Goal: Information Seeking & Learning: Learn about a topic

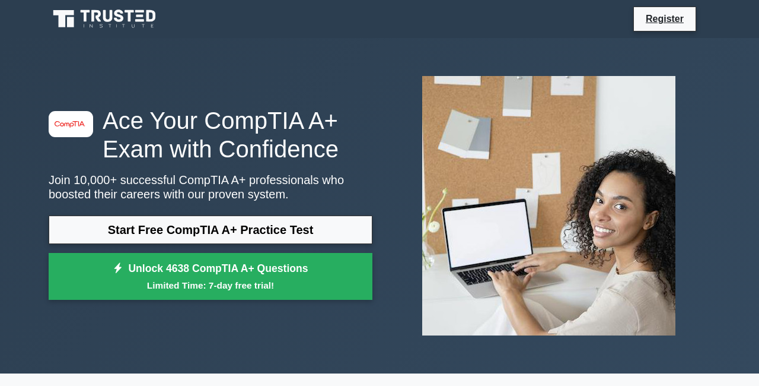
click at [330, 227] on link "Start Free CompTIA A+ Practice Test" at bounding box center [211, 229] width 324 height 28
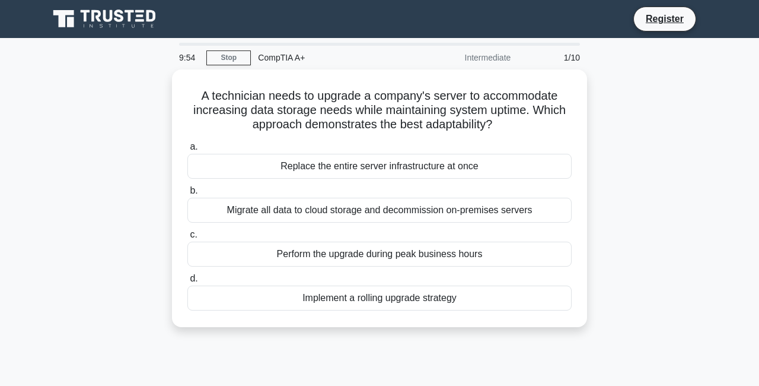
click at [497, 62] on div "Intermediate" at bounding box center [466, 58] width 104 height 24
click at [426, 297] on div "Implement a rolling upgrade strategy" at bounding box center [379, 297] width 384 height 25
click at [187, 282] on input "d. Implement a rolling upgrade strategy" at bounding box center [187, 279] width 0 height 8
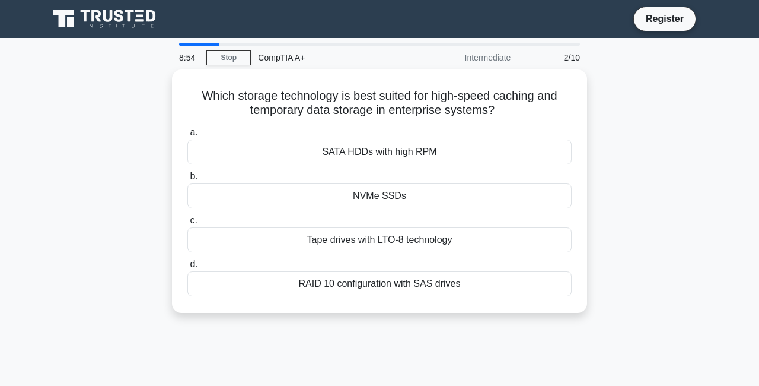
click at [437, 147] on div "SATA HDDs with high RPM" at bounding box center [379, 151] width 384 height 25
click at [187, 136] on input "a. SATA HDDs with high RPM" at bounding box center [187, 133] width 0 height 8
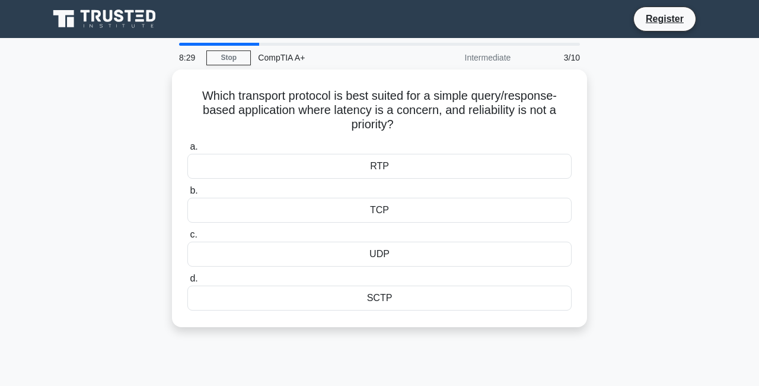
click at [460, 205] on div "TCP" at bounding box center [379, 210] width 384 height 25
click at [187, 195] on input "b. TCP" at bounding box center [187, 191] width 0 height 8
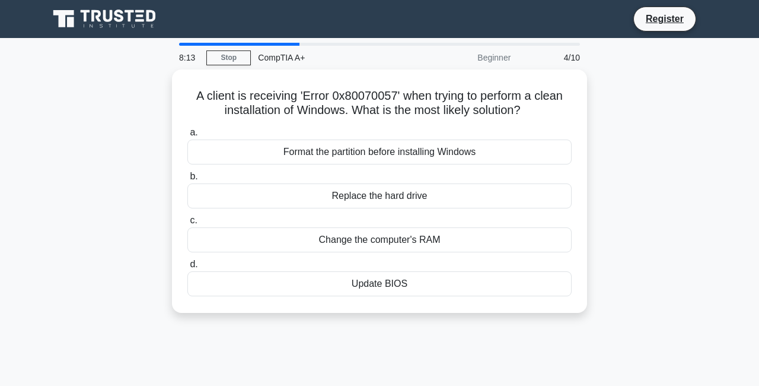
click at [432, 281] on div "Update BIOS" at bounding box center [379, 283] width 384 height 25
click at [187, 268] on input "d. Update BIOS" at bounding box center [187, 264] width 0 height 8
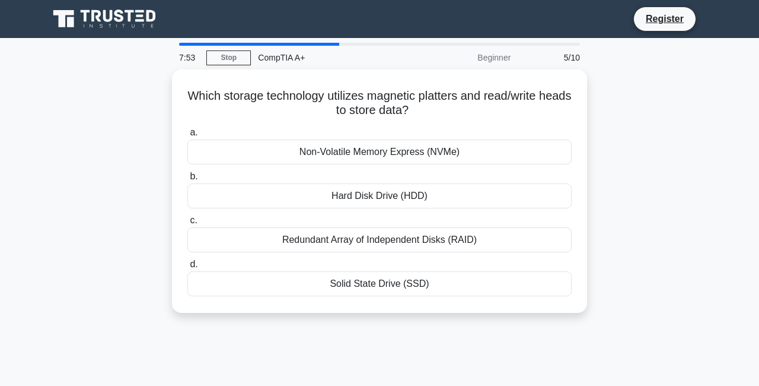
click at [450, 192] on div "Hard Disk Drive (HDD)" at bounding box center [379, 195] width 384 height 25
click at [187, 180] on input "b. Hard Disk Drive (HDD)" at bounding box center [187, 177] width 0 height 8
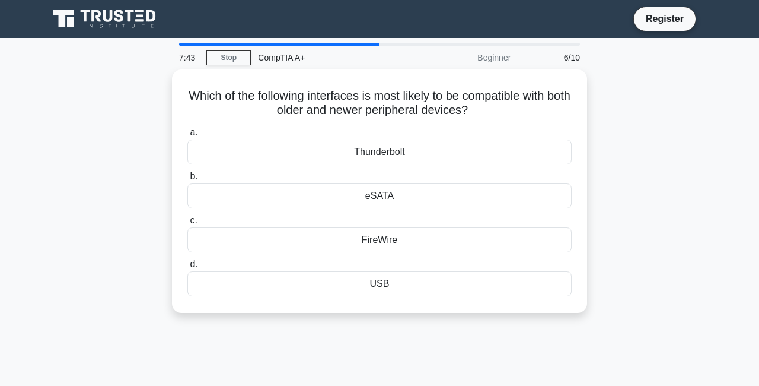
click at [440, 280] on div "USB" at bounding box center [379, 283] width 384 height 25
click at [187, 268] on input "d. USB" at bounding box center [187, 264] width 0 height 8
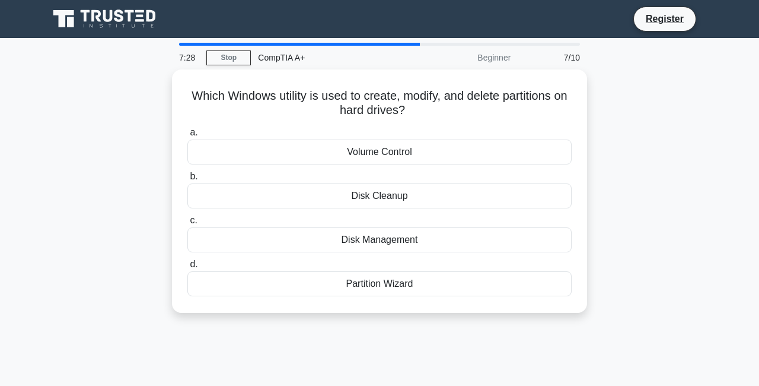
click at [428, 236] on div "Disk Management" at bounding box center [379, 239] width 384 height 25
click at [187, 224] on input "c. Disk Management" at bounding box center [187, 221] width 0 height 8
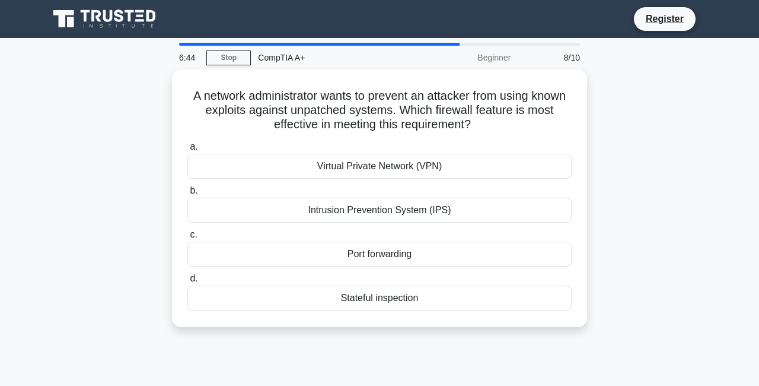
click at [409, 215] on div "Intrusion Prevention System (IPS)" at bounding box center [379, 210] width 384 height 25
click at [187, 195] on input "b. Intrusion Prevention System (IPS)" at bounding box center [187, 191] width 0 height 8
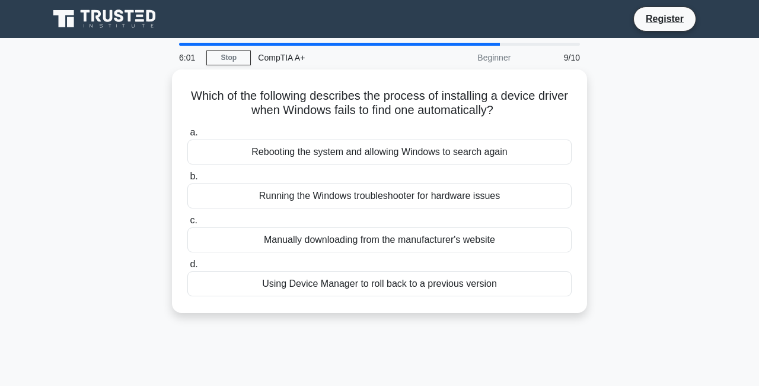
click at [438, 243] on div "Manually downloading from the manufacturer's website" at bounding box center [379, 239] width 384 height 25
click at [187, 224] on input "c. Manually downloading from the manufacturer's website" at bounding box center [187, 221] width 0 height 8
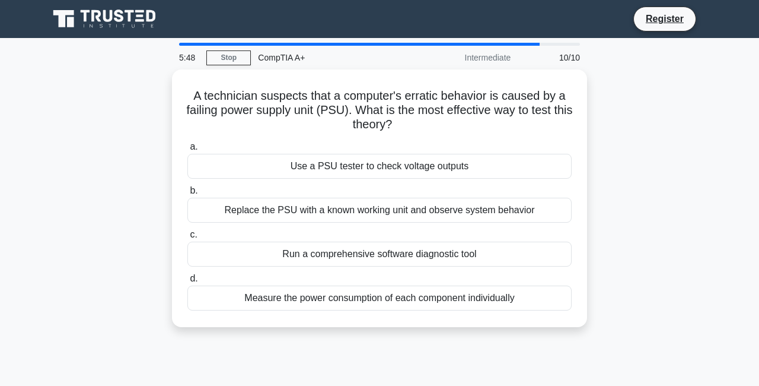
click at [448, 214] on div "Replace the PSU with a known working unit and observe system behavior" at bounding box center [379, 210] width 384 height 25
click at [187, 195] on input "b. Replace the PSU with a known working unit and observe system behavior" at bounding box center [187, 191] width 0 height 8
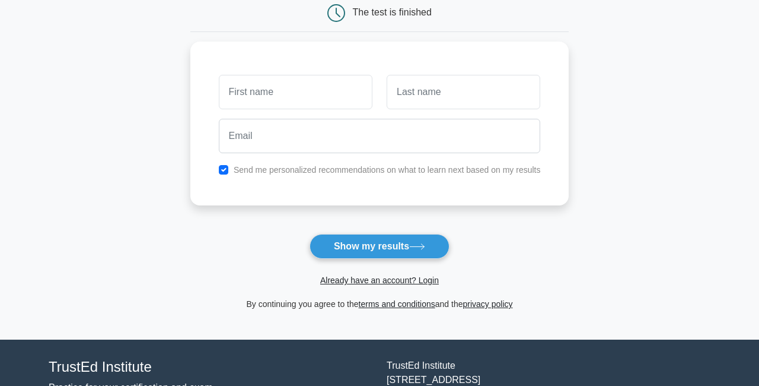
scroll to position [127, 0]
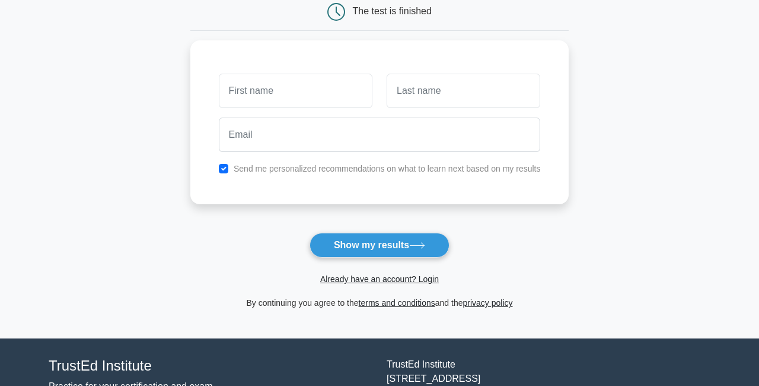
click at [409, 244] on button "Show my results" at bounding box center [380, 245] width 140 height 25
click at [600, 39] on main "Wait, there is more! Continue to see your result The test is finished and the" at bounding box center [379, 124] width 759 height 427
click at [312, 87] on input "text" at bounding box center [296, 91] width 154 height 34
click at [329, 88] on input "text" at bounding box center [296, 91] width 154 height 34
type input "[PERSON_NAME]"
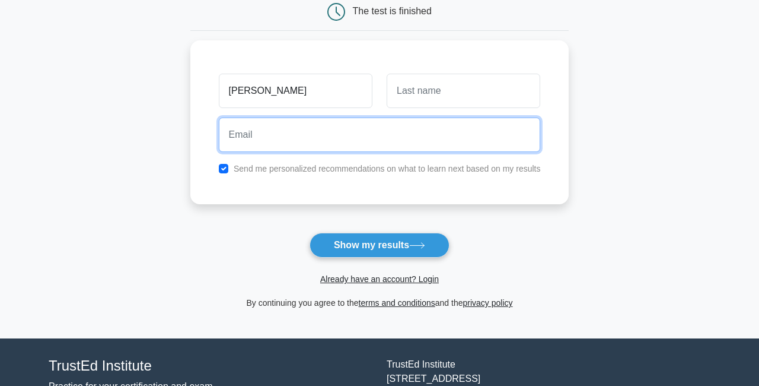
click at [457, 117] on input "email" at bounding box center [380, 134] width 322 height 34
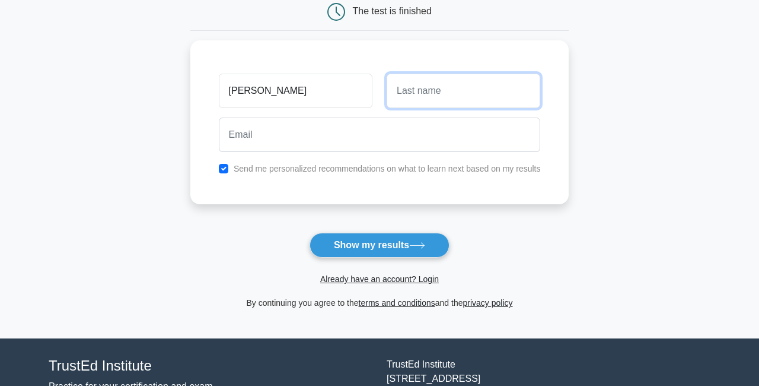
click at [467, 88] on input "text" at bounding box center [464, 91] width 154 height 34
type input "Under"
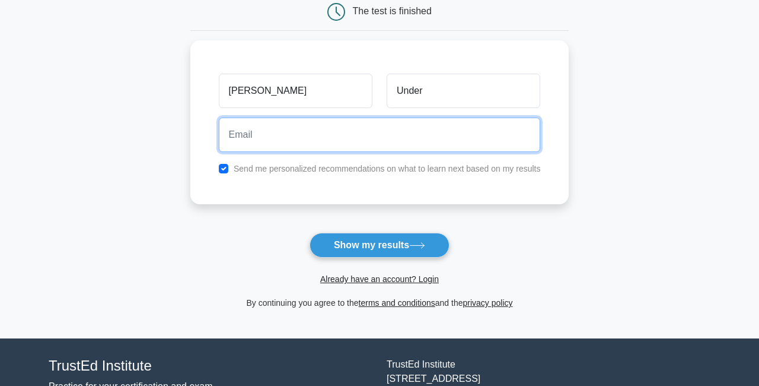
click at [458, 134] on input "email" at bounding box center [380, 134] width 322 height 34
type input "[EMAIL_ADDRESS][DOMAIN_NAME]"
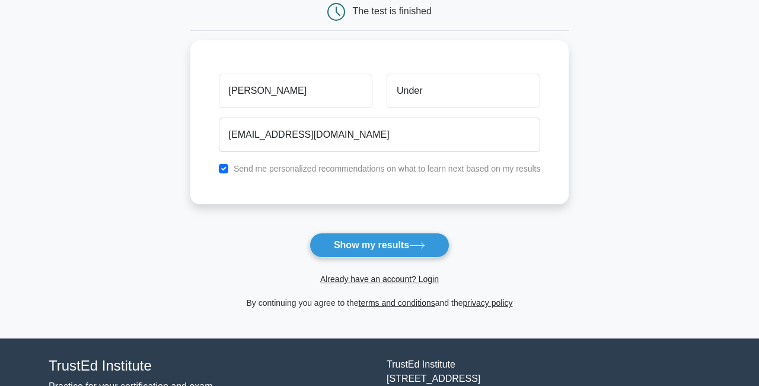
click at [412, 248] on button "Show my results" at bounding box center [380, 245] width 140 height 25
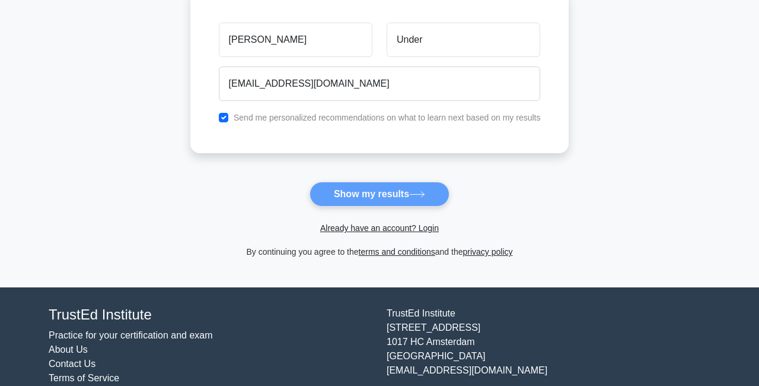
scroll to position [181, 0]
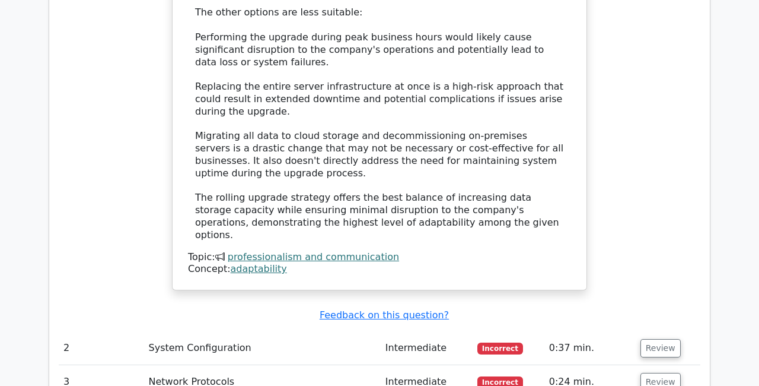
scroll to position [1515, 0]
click at [661, 338] on button "Review" at bounding box center [661, 347] width 40 height 18
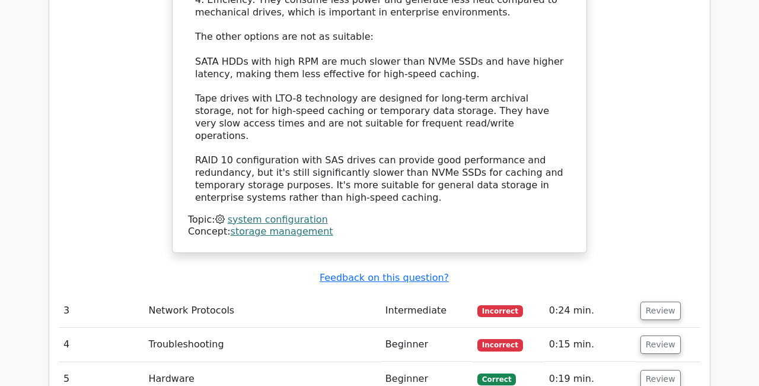
scroll to position [2291, 0]
click at [661, 301] on button "Review" at bounding box center [661, 310] width 40 height 18
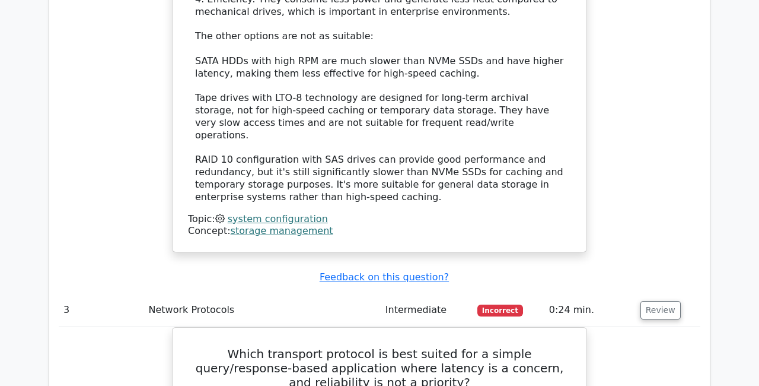
click at [499, 346] on h5 "Which transport protocol is best suited for a simple query/response-based appli…" at bounding box center [380, 367] width 386 height 43
click at [496, 346] on h5 "Which transport protocol is best suited for a simple query/response-based appli…" at bounding box center [380, 367] width 386 height 43
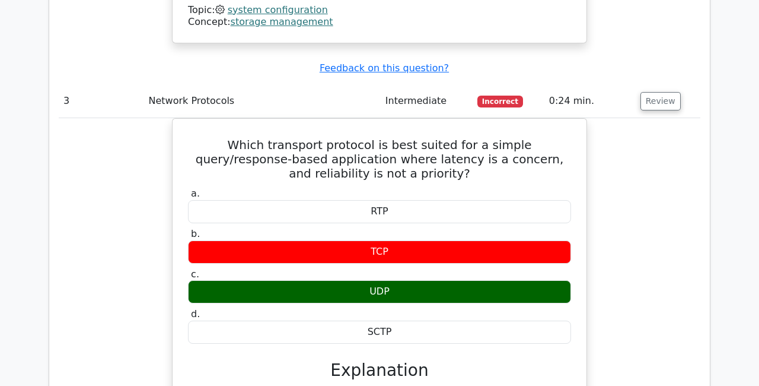
scroll to position [2509, 0]
